Goal: Find contact information

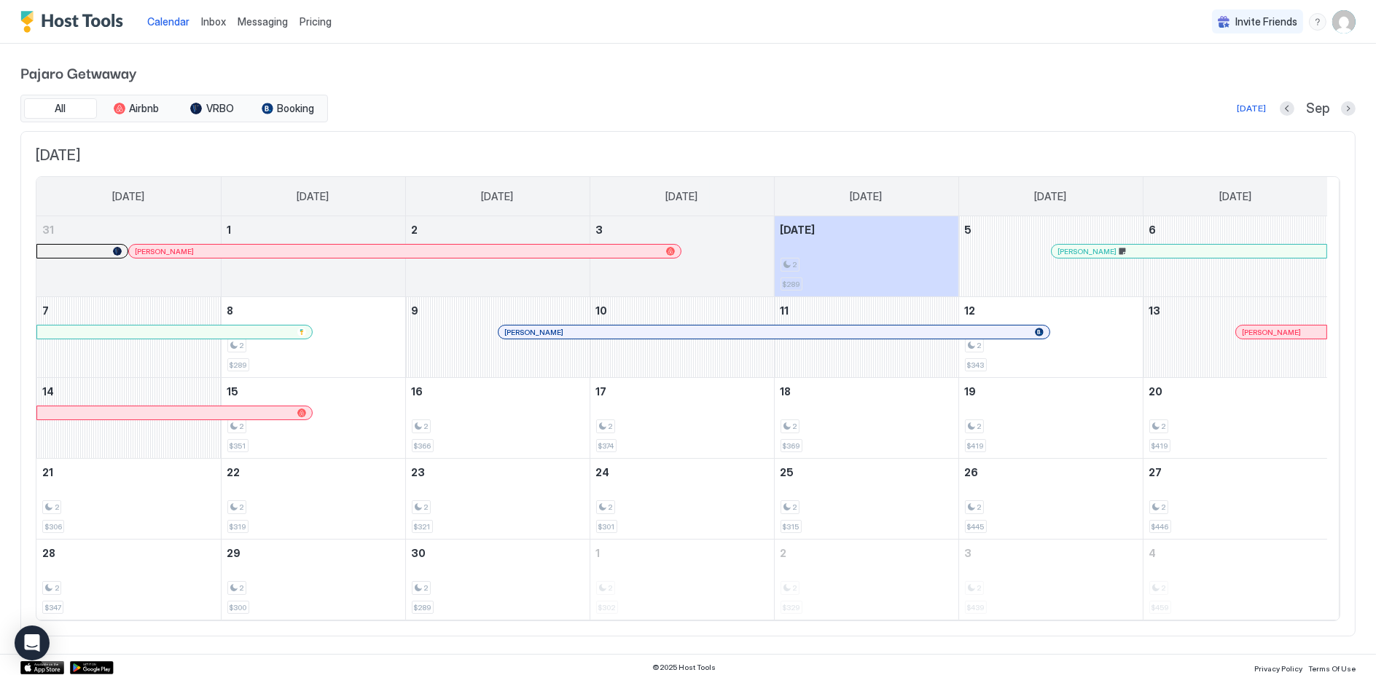
click at [812, 326] on div "[PERSON_NAME]" at bounding box center [773, 332] width 551 height 13
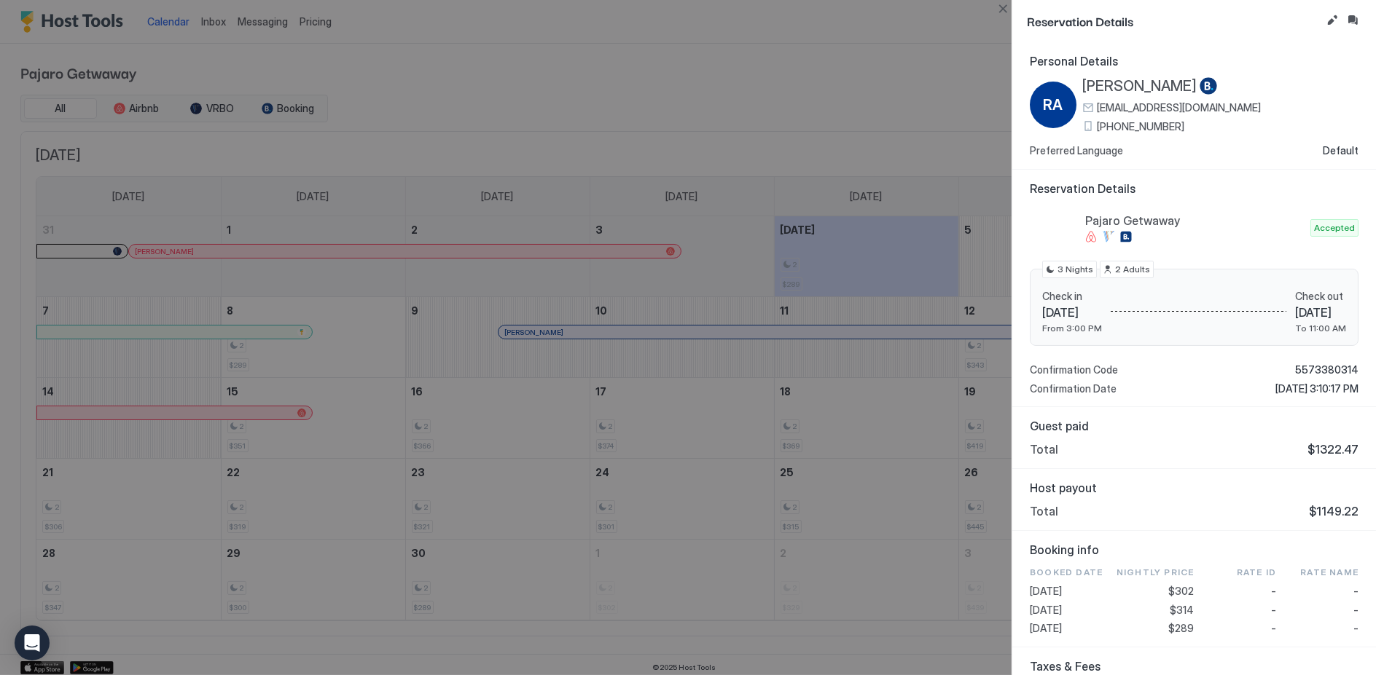
drag, startPoint x: 1198, startPoint y: 122, endPoint x: 1095, endPoint y: 125, distance: 102.8
click at [1095, 125] on div "[PHONE_NUMBER]" at bounding box center [1171, 126] width 179 height 13
copy span "[PHONE_NUMBER]"
drag, startPoint x: 164, startPoint y: 42, endPoint x: 191, endPoint y: 49, distance: 27.9
click at [165, 42] on div at bounding box center [688, 337] width 1376 height 675
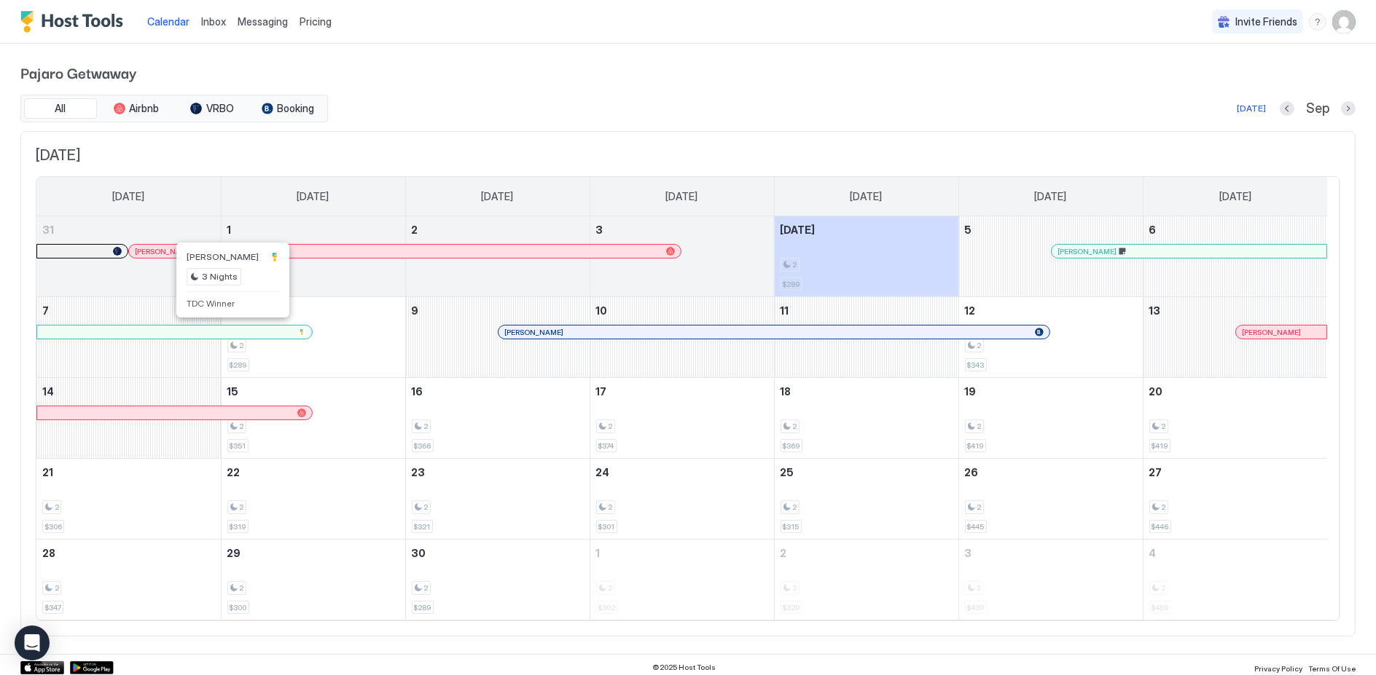
click at [227, 327] on div at bounding box center [227, 332] width 12 height 12
